Goal: Information Seeking & Learning: Learn about a topic

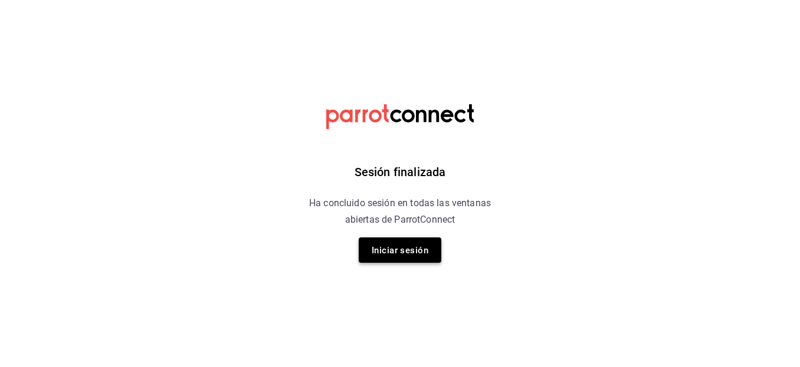
click at [398, 244] on font "Iniciar sesión" at bounding box center [399, 250] width 57 height 16
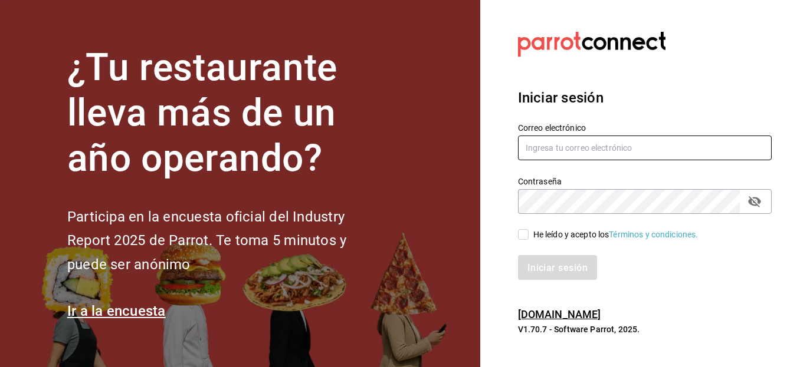
type input "bombilladeparra@coahuila.com"
click at [522, 238] on input "He leído y acepto los Términos y condiciones." at bounding box center [523, 234] width 11 height 11
checkbox input "true"
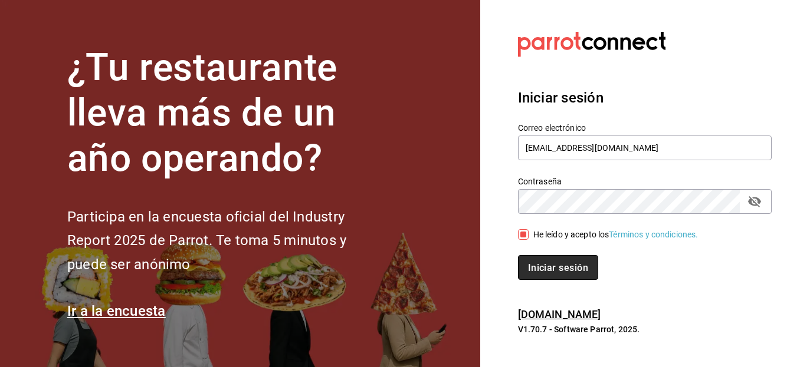
click at [571, 262] on font "Iniciar sesión" at bounding box center [558, 267] width 60 height 11
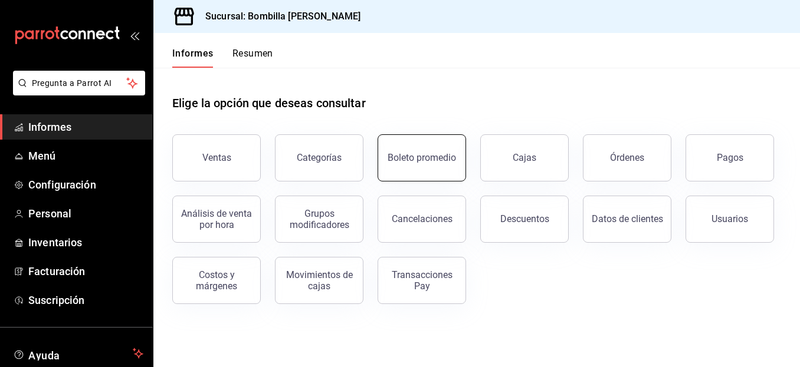
click at [413, 172] on button "Boleto promedio" at bounding box center [421, 157] width 88 height 47
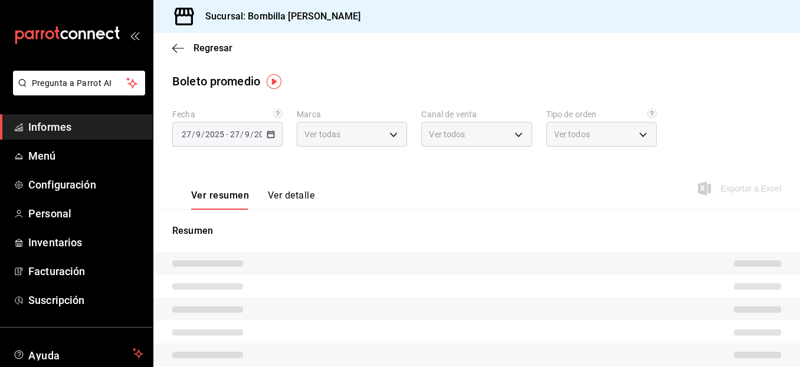
type input "0ce0eaa1-b66b-4a09-a8c1-811654410356"
type input "PARROT,UBER_EATS,RAPPI,DIDI_FOOD,ONLINE"
type input "8923022a-95a1-404f-b601-3dc629edcd16,0f655cae-84ba-4426-9223-054818e5bd3f,EXTER…"
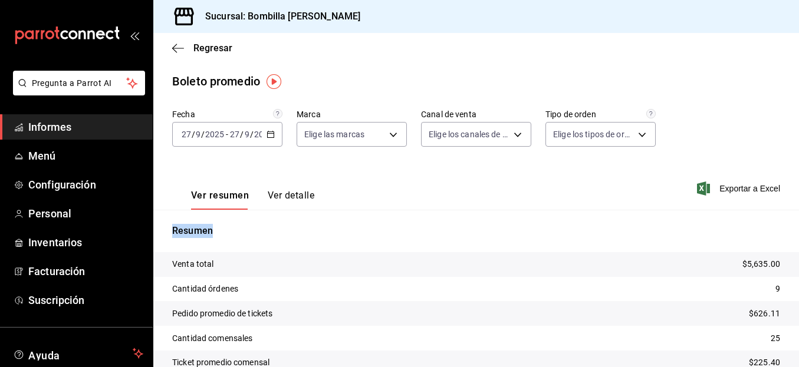
drag, startPoint x: 788, startPoint y: 141, endPoint x: 790, endPoint y: 237, distance: 96.1
click at [790, 237] on div "Fecha [DATE] [DATE] - [DATE] [DATE] Marca Elige las marcas 0ce0eaa1-b66b-4a09-a…" at bounding box center [476, 259] width 646 height 300
click at [731, 237] on p "Resumen" at bounding box center [476, 231] width 608 height 14
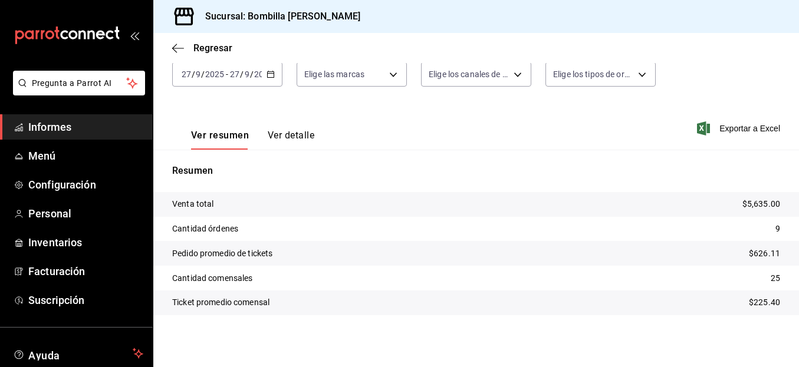
click at [300, 135] on font "Ver detalle" at bounding box center [291, 135] width 47 height 11
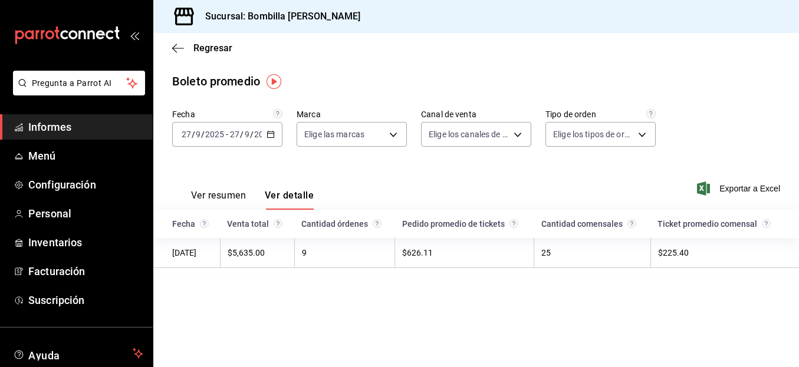
click at [326, 257] on td "9" at bounding box center [344, 252] width 101 height 29
click at [271, 137] on \(Stroke\) "button" at bounding box center [270, 134] width 7 height 6
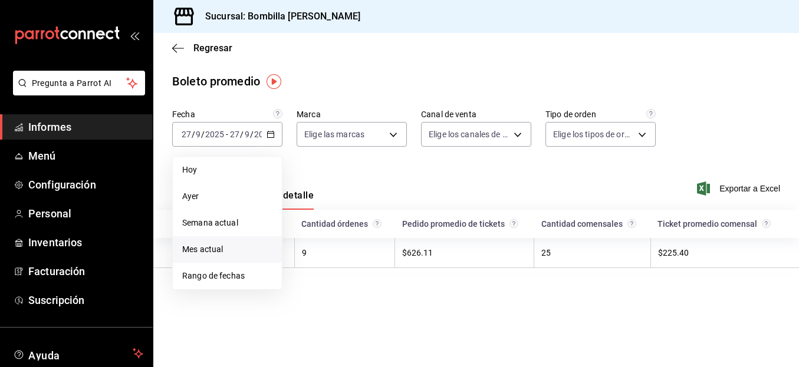
click at [213, 249] on font "Mes actual" at bounding box center [202, 249] width 41 height 9
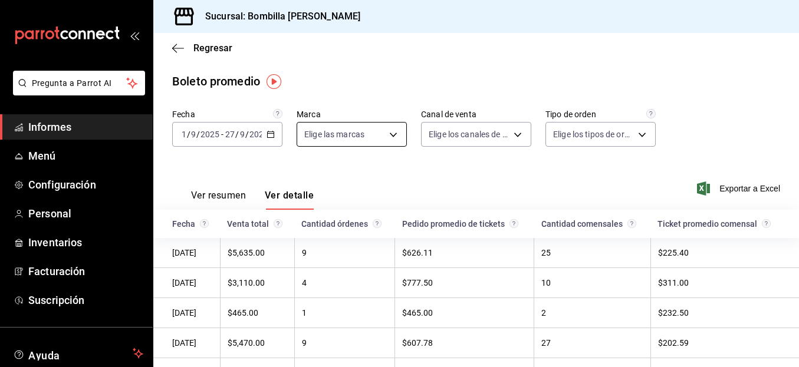
click at [392, 140] on body "Pregunta a Parrot AI Informes Menú Configuración Personal Inventarios Facturaci…" at bounding box center [399, 183] width 799 height 367
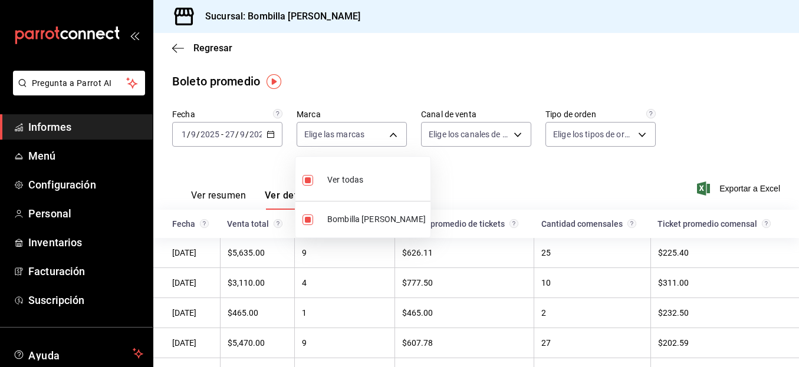
click at [473, 141] on div at bounding box center [399, 183] width 799 height 367
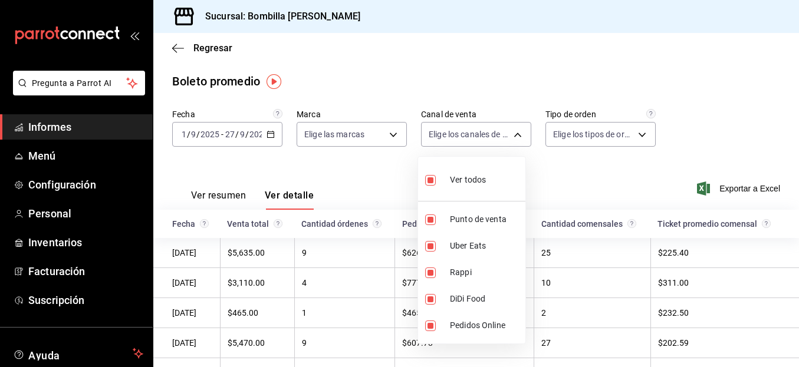
click at [473, 141] on body "Pregunta a Parrot AI Informes Menú Configuración Personal Inventarios Facturaci…" at bounding box center [399, 183] width 799 height 367
click at [596, 118] on div at bounding box center [399, 183] width 799 height 367
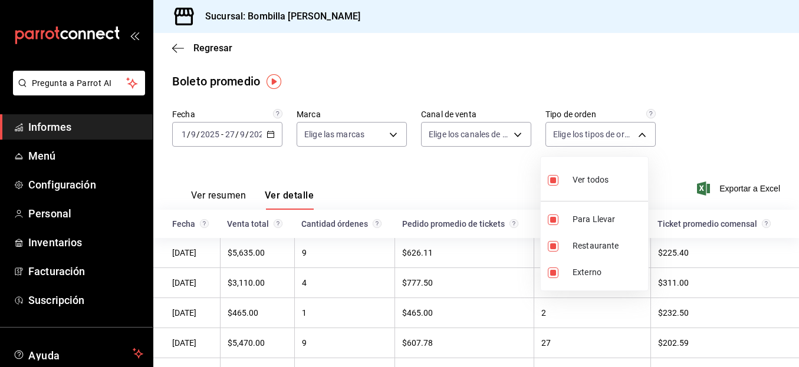
click at [563, 139] on body "Pregunta a Parrot AI Informes Menú Configuración Personal Inventarios Facturaci…" at bounding box center [399, 183] width 799 height 367
click at [665, 149] on div at bounding box center [399, 183] width 799 height 367
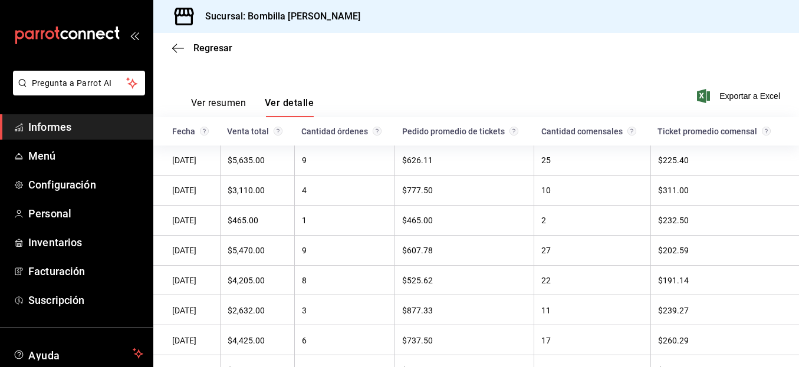
scroll to position [91, 0]
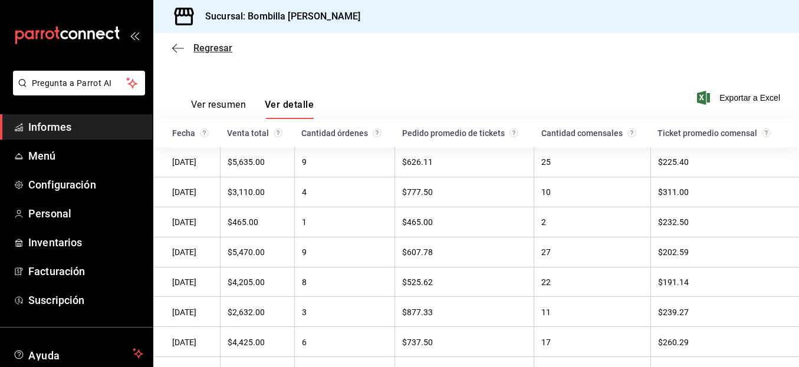
click at [179, 50] on icon "button" at bounding box center [178, 48] width 12 height 11
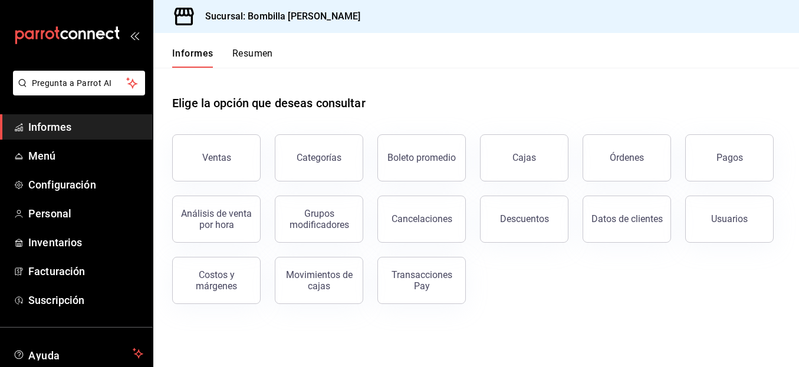
drag, startPoint x: 231, startPoint y: 167, endPoint x: 512, endPoint y: 199, distance: 283.7
click at [231, 167] on button "Ventas" at bounding box center [216, 157] width 88 height 47
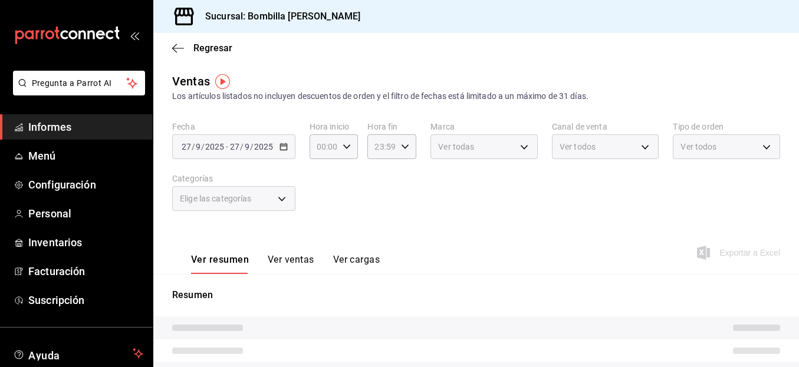
click at [287, 150] on div "[DATE] [DATE] - [DATE] [DATE]" at bounding box center [233, 146] width 123 height 25
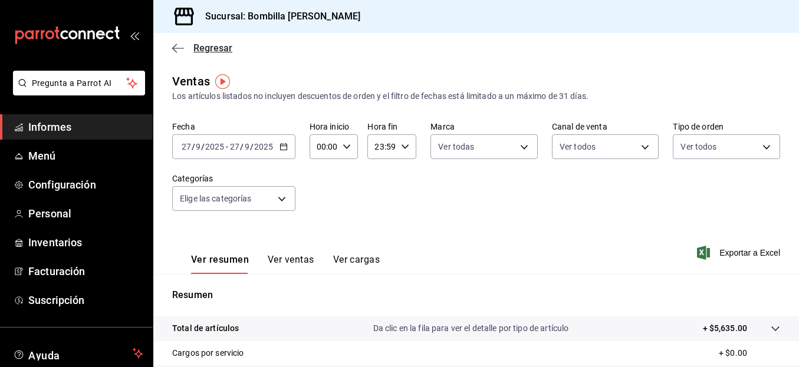
click at [181, 48] on icon "button" at bounding box center [178, 48] width 12 height 1
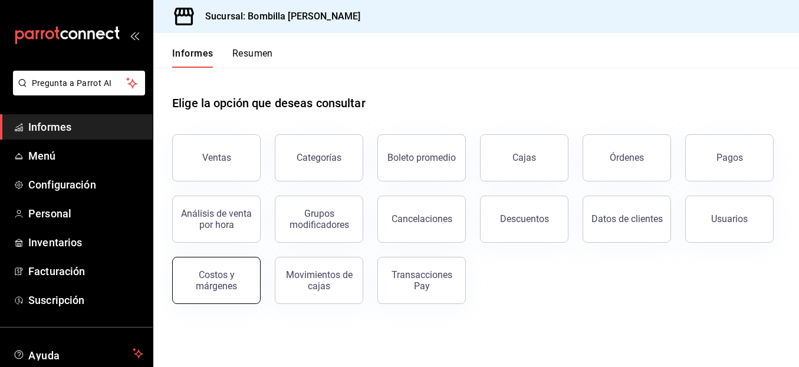
click at [245, 287] on div "Costos y márgenes" at bounding box center [216, 280] width 73 height 22
